Goal: Transaction & Acquisition: Subscribe to service/newsletter

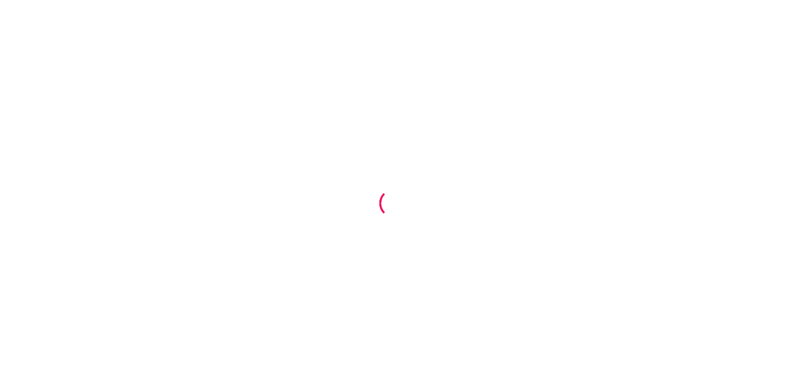
click at [500, 373] on div at bounding box center [398, 187] width 796 height 374
